Goal: Transaction & Acquisition: Purchase product/service

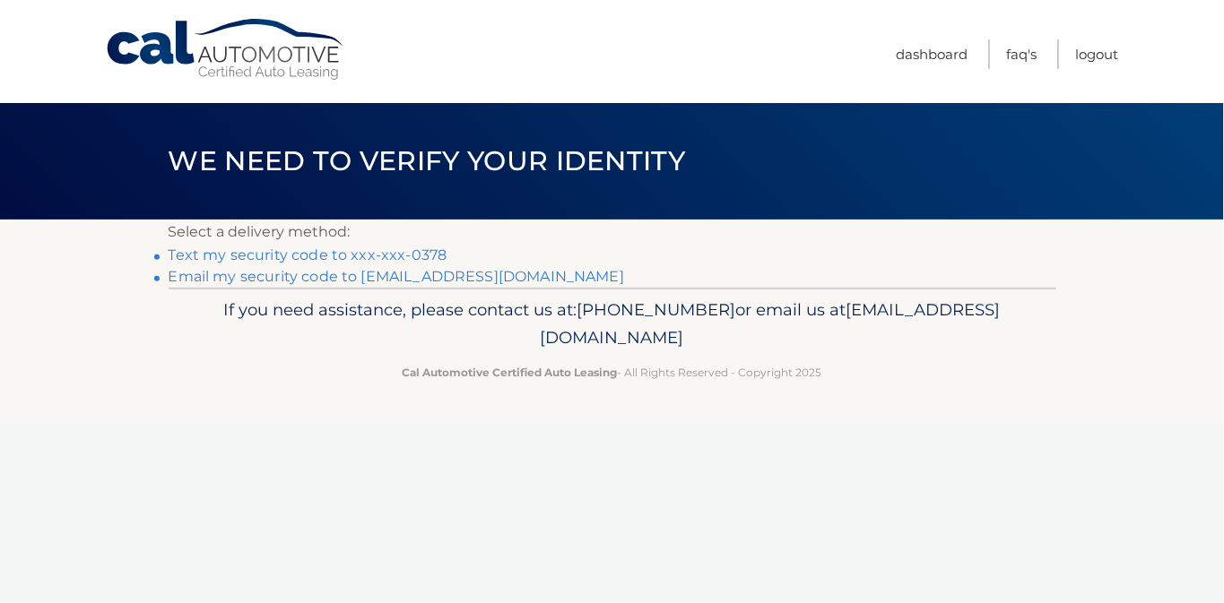
click at [417, 263] on link "Text my security code to xxx-xxx-0378" at bounding box center [308, 255] width 279 height 17
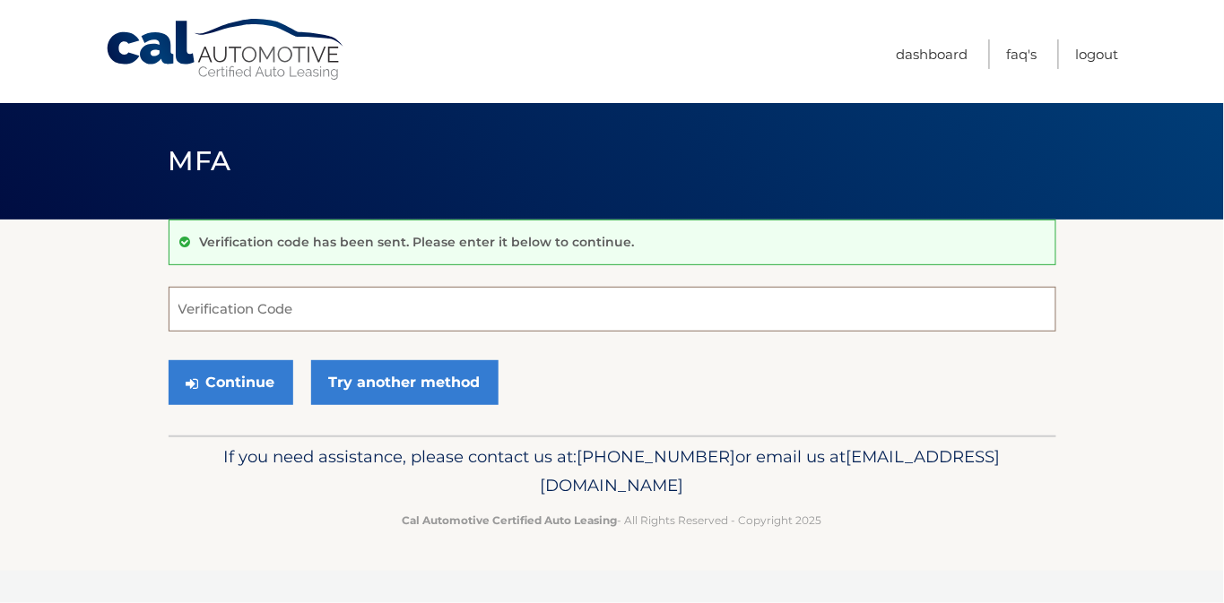
click at [240, 316] on input "Verification Code" at bounding box center [613, 309] width 888 height 45
type input "598521"
click at [231, 394] on button "Continue" at bounding box center [231, 382] width 125 height 45
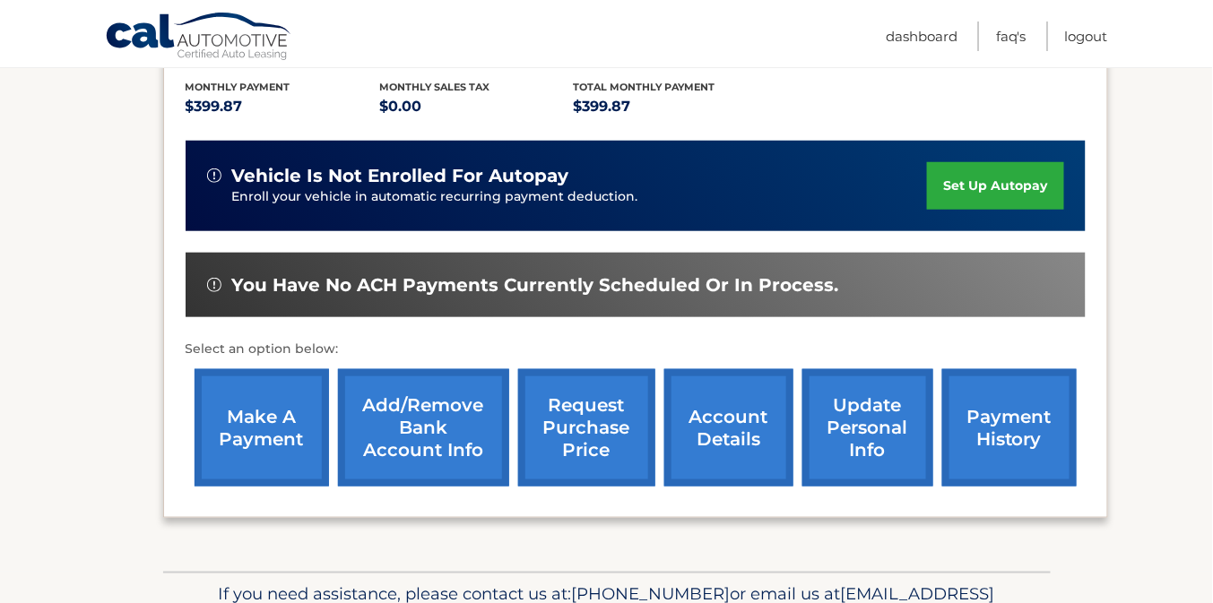
scroll to position [430, 0]
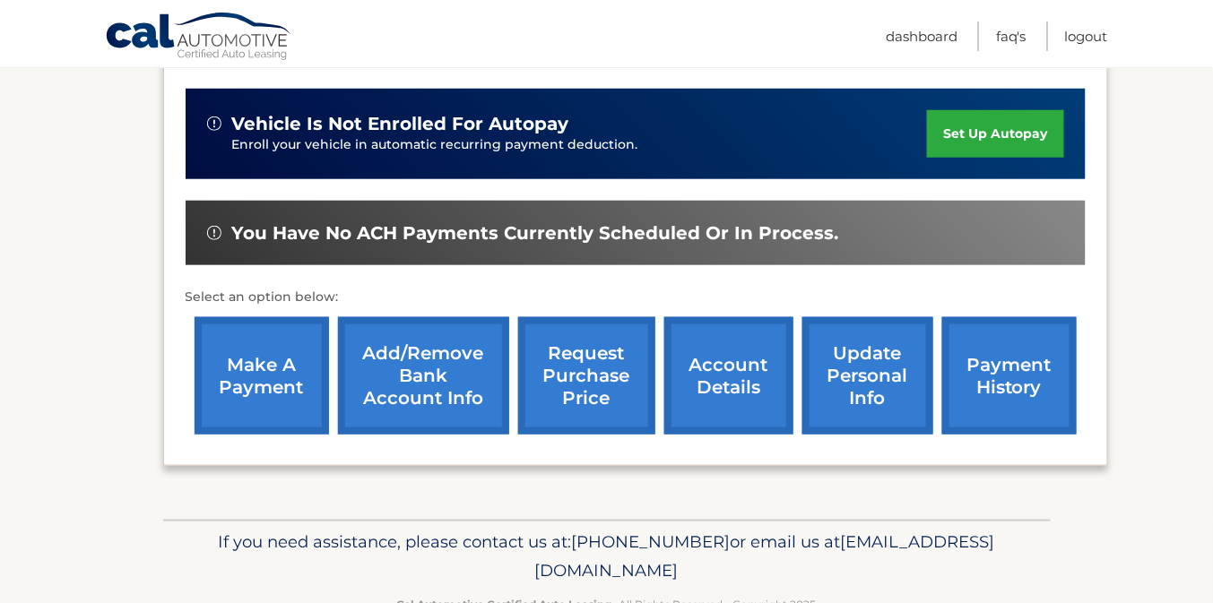
click at [263, 378] on link "make a payment" at bounding box center [262, 375] width 134 height 117
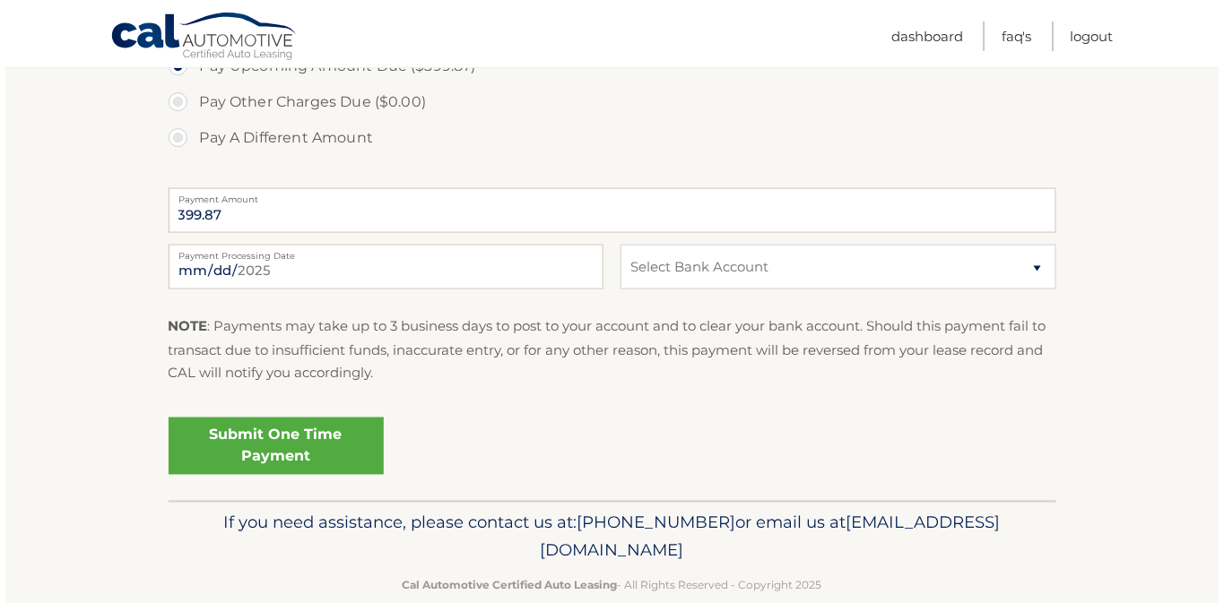
scroll to position [646, 0]
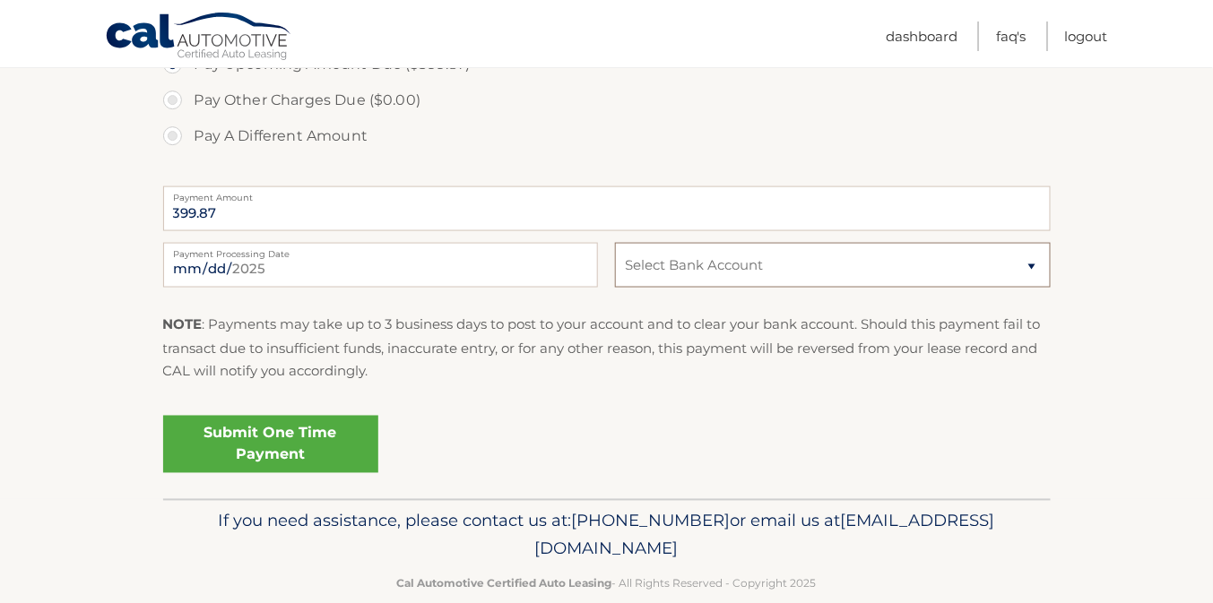
click at [1032, 288] on select "Select Bank Account Checking TD BANK NA *****3239 Checking TD BANK NA *****3239…" at bounding box center [832, 265] width 435 height 45
select select "ODQ4NTAyZTYtZTU1Mi00NDFiLThjNmUtNzFmNWFlYzU3ZTRh"
click at [615, 288] on select "Select Bank Account Checking TD BANK NA *****3239 Checking TD BANK NA *****3239…" at bounding box center [832, 265] width 435 height 45
click at [294, 473] on link "Submit One Time Payment" at bounding box center [270, 444] width 215 height 57
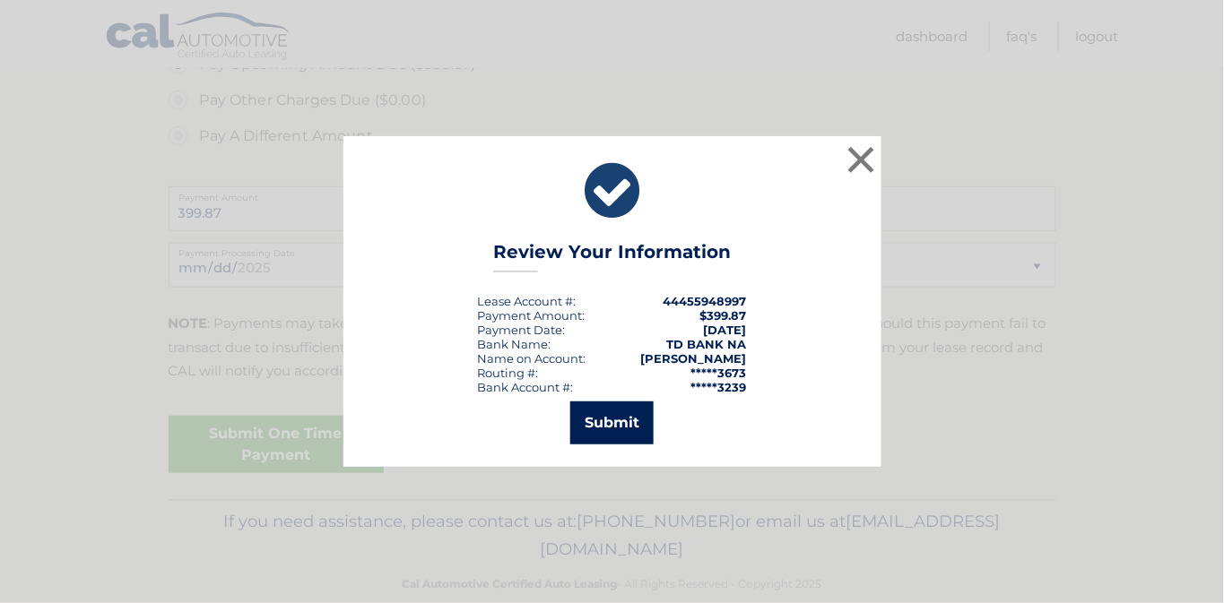
click at [611, 430] on button "Submit" at bounding box center [611, 423] width 83 height 43
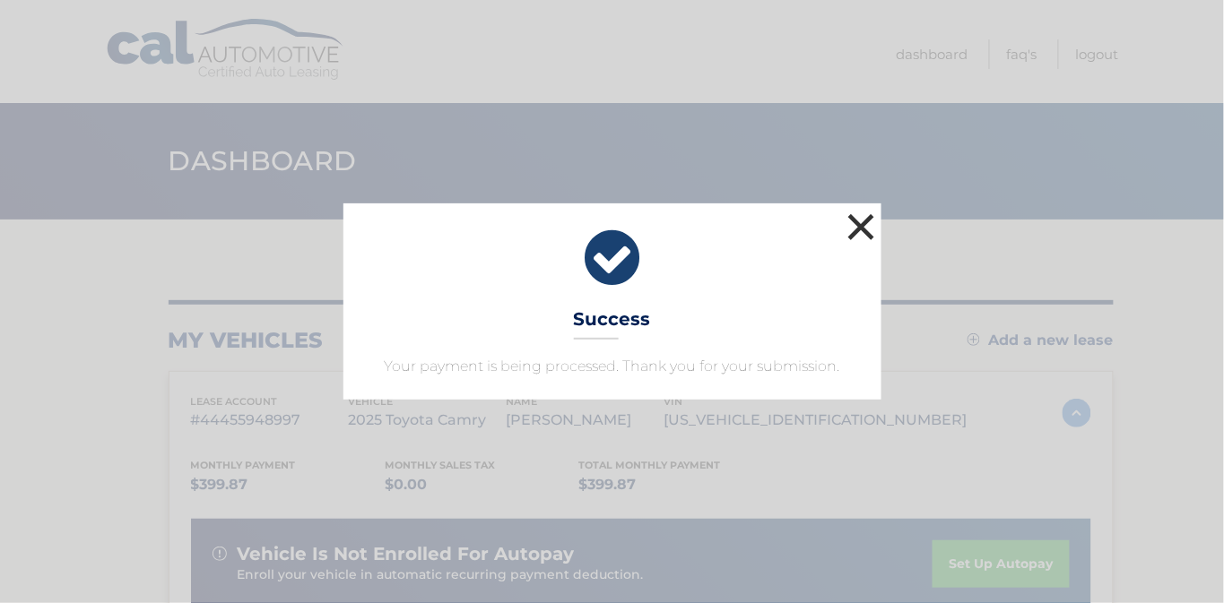
click at [859, 209] on button "×" at bounding box center [862, 227] width 36 height 36
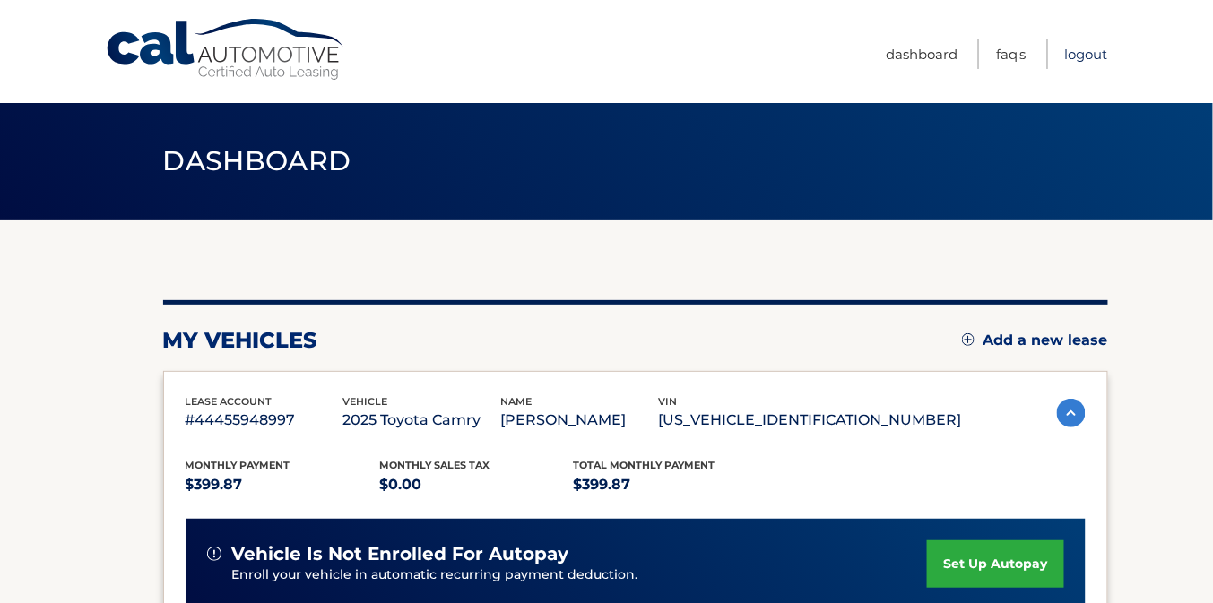
click at [1084, 54] on link "Logout" at bounding box center [1086, 54] width 43 height 30
